Goal: Task Accomplishment & Management: Manage account settings

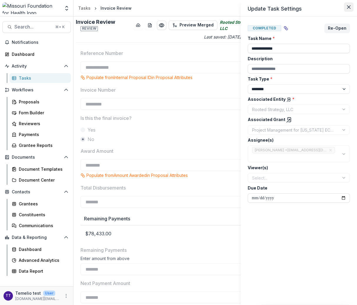
click at [350, 6] on icon "Close" at bounding box center [349, 7] width 4 height 4
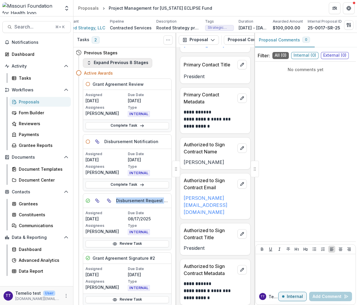
click at [117, 63] on button "Expand Previous 8 Stages" at bounding box center [117, 62] width 69 height 9
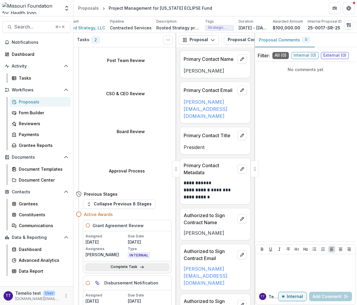
scroll to position [224, 0]
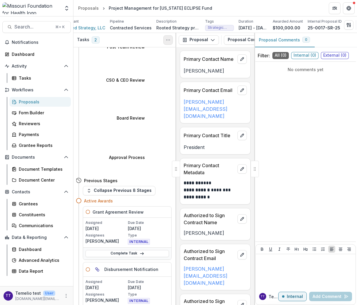
click at [172, 37] on button "Toggle View Cancelled Tasks" at bounding box center [167, 39] width 9 height 9
click at [190, 54] on button "Show Cancelled Tasks" at bounding box center [196, 53] width 63 height 10
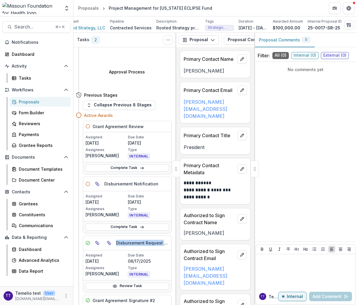
scroll to position [370, 0]
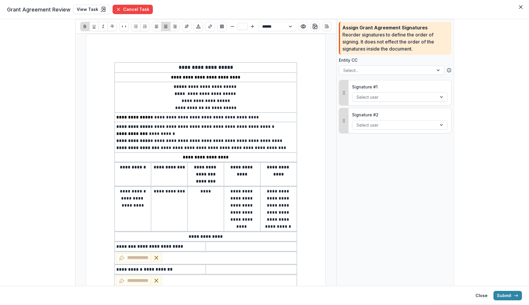
select select "**********"
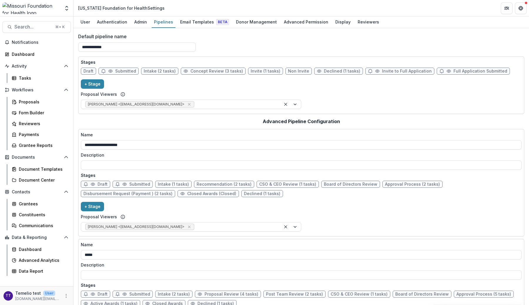
scroll to position [184, 0]
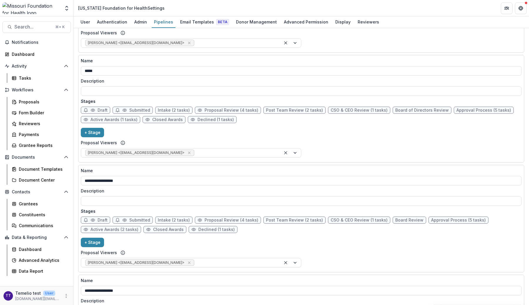
click at [113, 120] on span "Active Awards (1 tasks)" at bounding box center [113, 119] width 47 height 5
select select "*******"
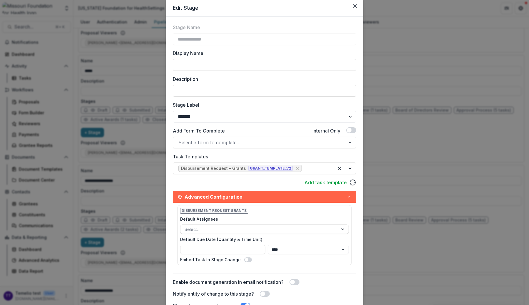
scroll to position [0, 0]
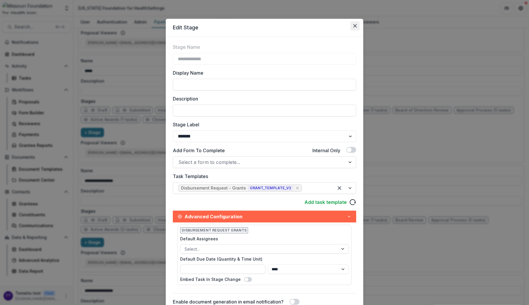
click at [353, 25] on icon "Close" at bounding box center [355, 26] width 4 height 4
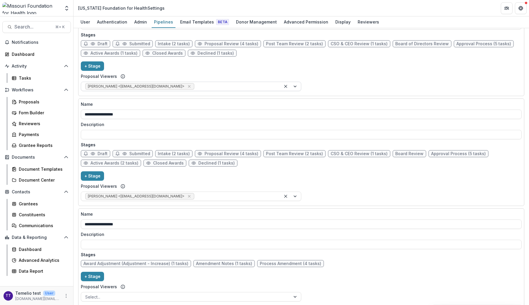
scroll to position [268, 0]
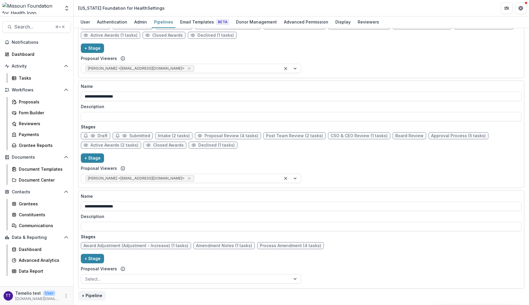
click at [120, 146] on span "Active Awards (2 tasks)" at bounding box center [114, 145] width 48 height 5
select select "*******"
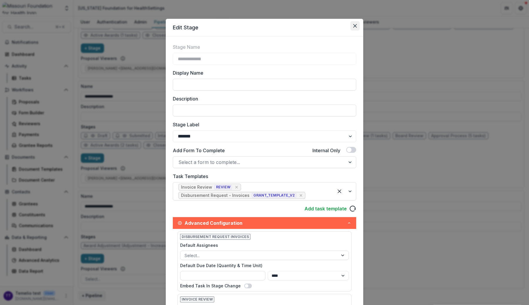
click at [354, 27] on icon "Close" at bounding box center [355, 26] width 4 height 4
